Goal: Task Accomplishment & Management: Manage account settings

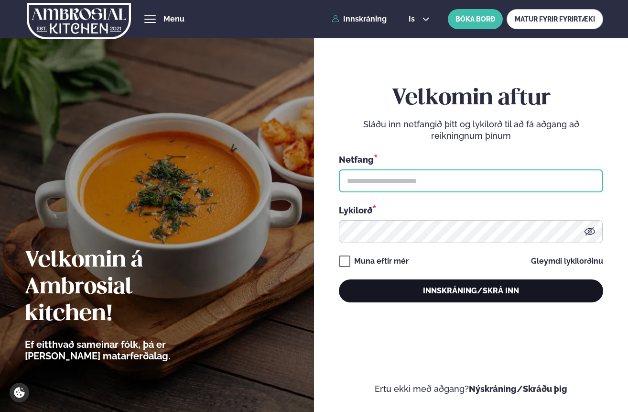
type input "**********"
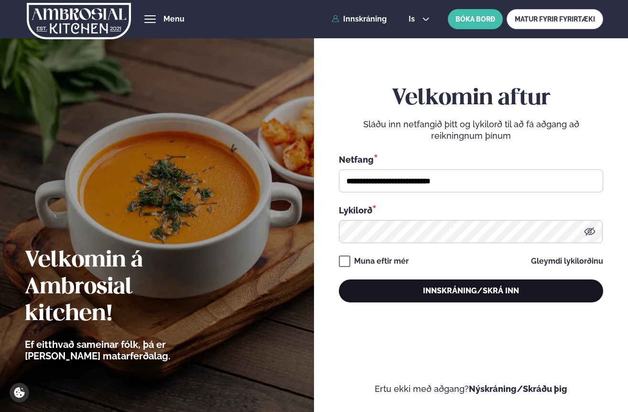
click at [362, 291] on button "Innskráning/Skrá inn" at bounding box center [471, 290] width 264 height 23
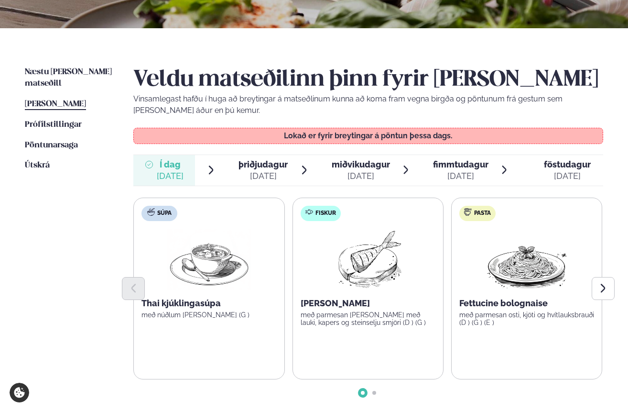
scroll to position [182, 0]
click at [276, 168] on div "þriðjudagur þri." at bounding box center [263, 163] width 49 height 11
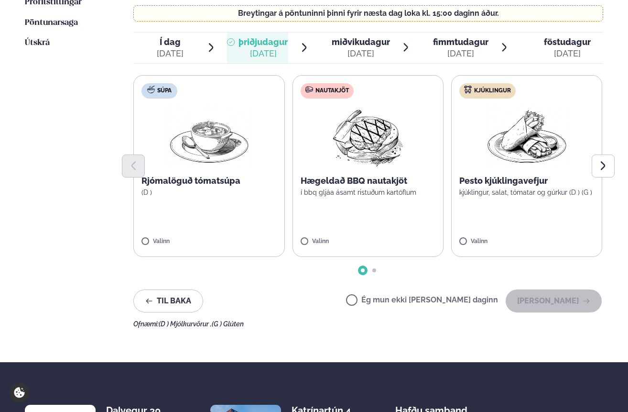
scroll to position [306, 0]
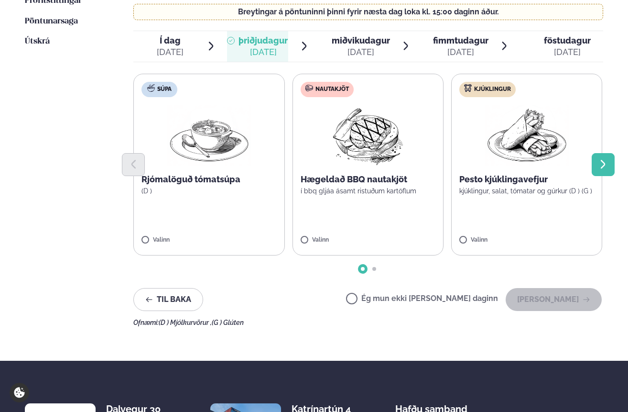
click at [602, 166] on icon "Next slide" at bounding box center [603, 164] width 11 height 11
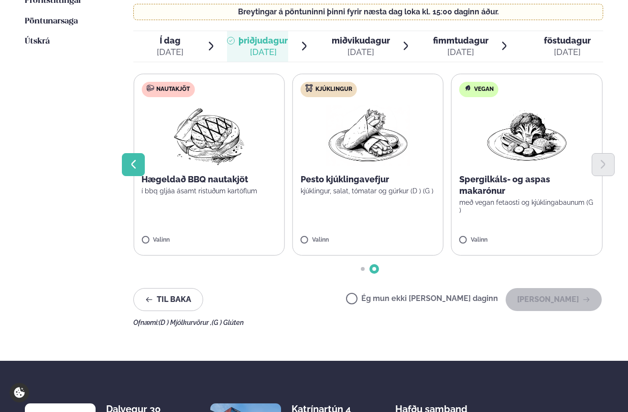
click at [133, 162] on icon "Previous slide" at bounding box center [133, 164] width 4 height 9
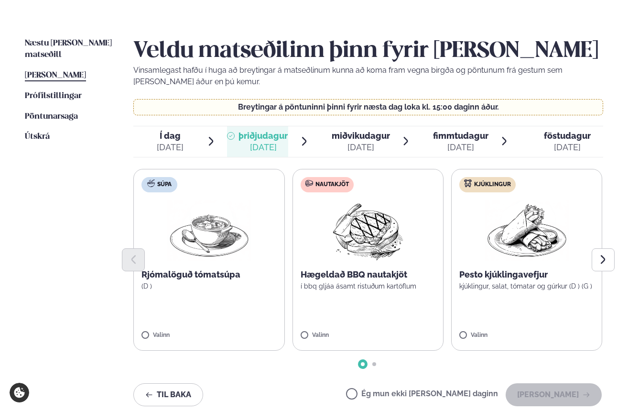
scroll to position [187, 0]
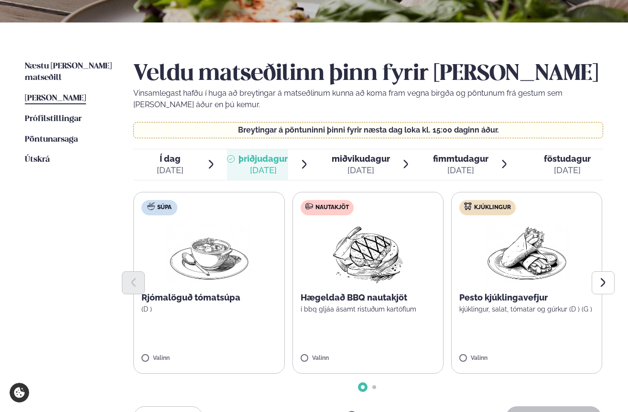
click at [364, 168] on div "[DATE]" at bounding box center [361, 169] width 58 height 11
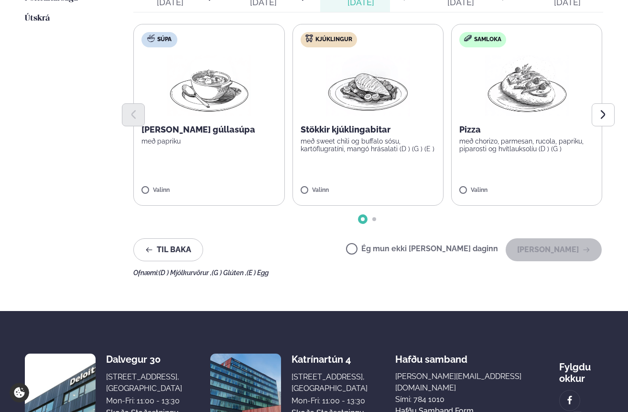
scroll to position [329, 0]
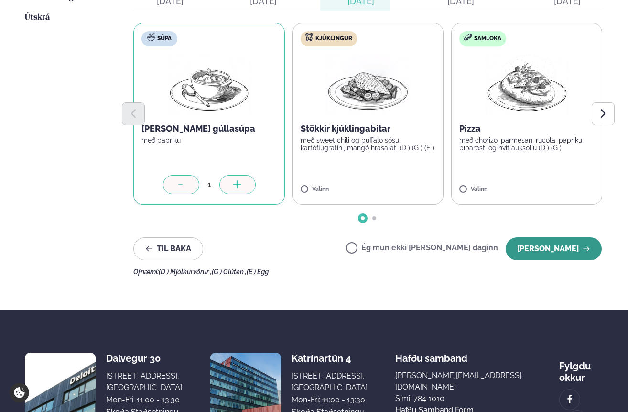
click at [555, 254] on button "[PERSON_NAME]" at bounding box center [554, 248] width 96 height 23
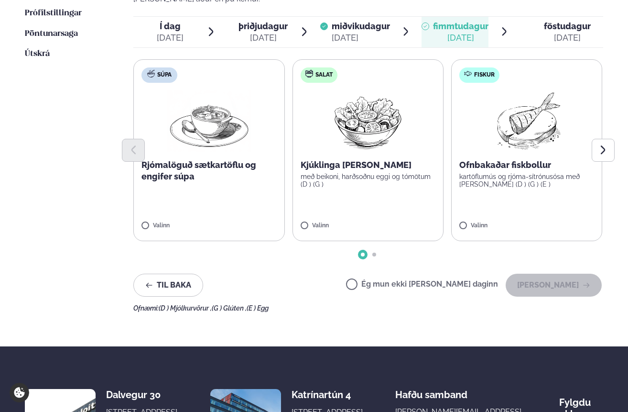
scroll to position [291, 0]
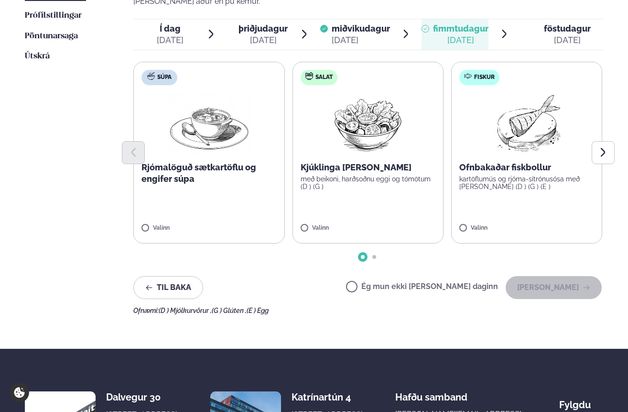
click at [389, 290] on label "Ég mun ekki [PERSON_NAME] daginn" at bounding box center [422, 288] width 152 height 10
click at [582, 294] on button "[PERSON_NAME]" at bounding box center [554, 287] width 96 height 23
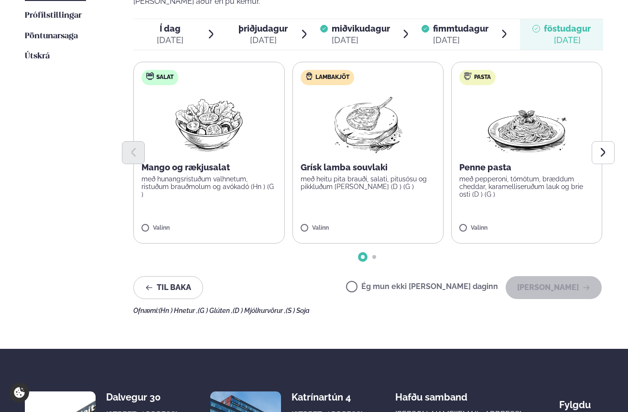
click at [405, 282] on div "Ég mun ekki [PERSON_NAME] daginn [PERSON_NAME]" at bounding box center [474, 287] width 256 height 23
click at [421, 288] on label "Ég mun ekki [PERSON_NAME] daginn" at bounding box center [422, 288] width 152 height 10
click at [553, 291] on button "[PERSON_NAME]" at bounding box center [554, 287] width 96 height 23
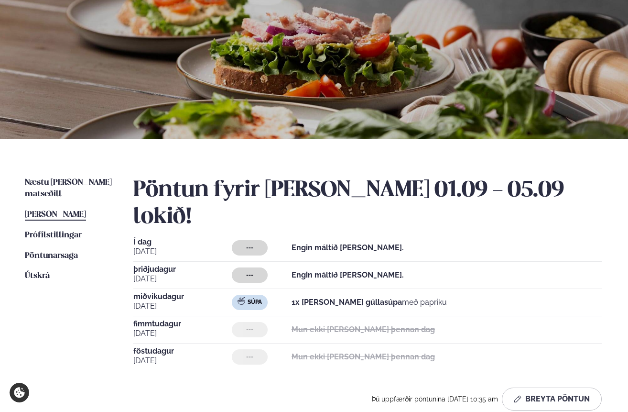
scroll to position [0, 0]
